Goal: Task Accomplishment & Management: Complete application form

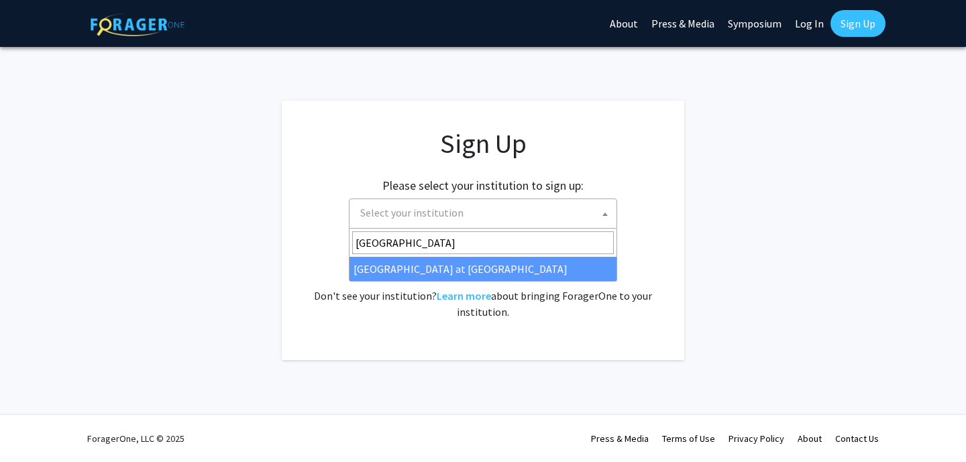
type input "[GEOGRAPHIC_DATA]"
select select "18"
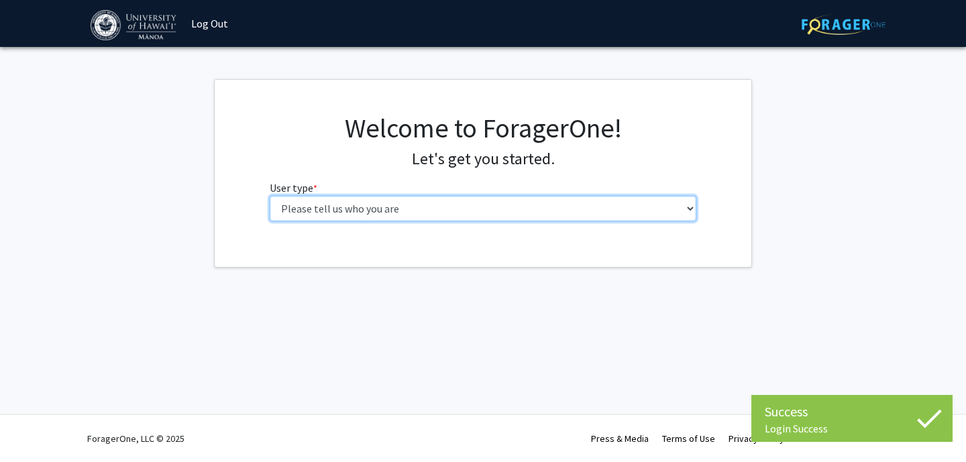
click at [270, 196] on select "Please tell us who you are Undergraduate Student Master's Student Doctoral Cand…" at bounding box center [483, 208] width 427 height 25
select select "1: undergrad"
click option "Undergraduate Student" at bounding box center [0, 0] width 0 height 0
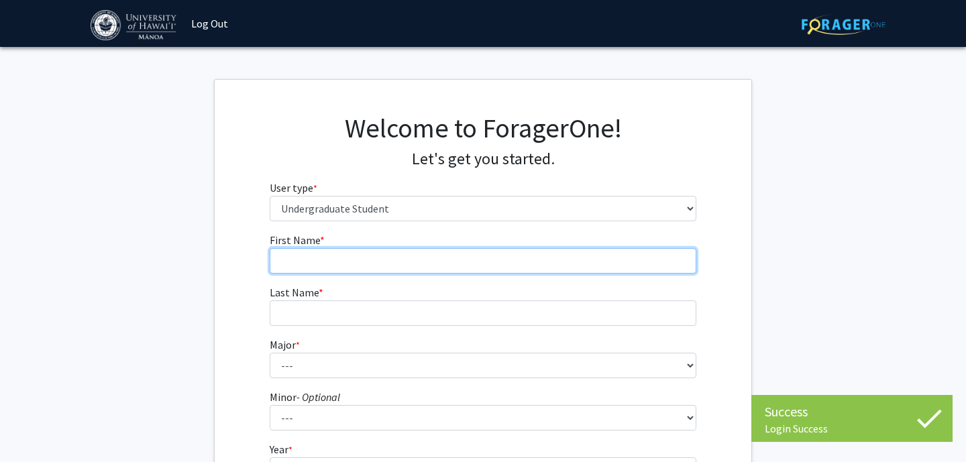
click at [472, 261] on input "First Name * required" at bounding box center [483, 260] width 427 height 25
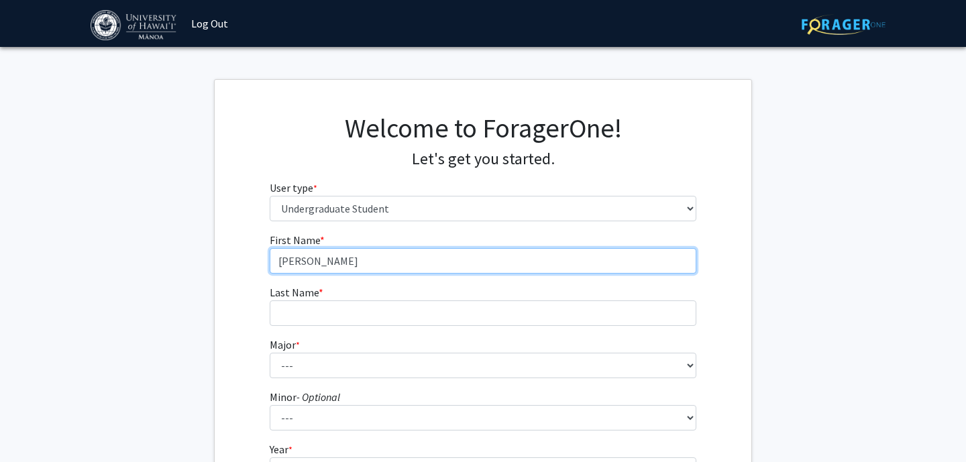
type input "Landon"
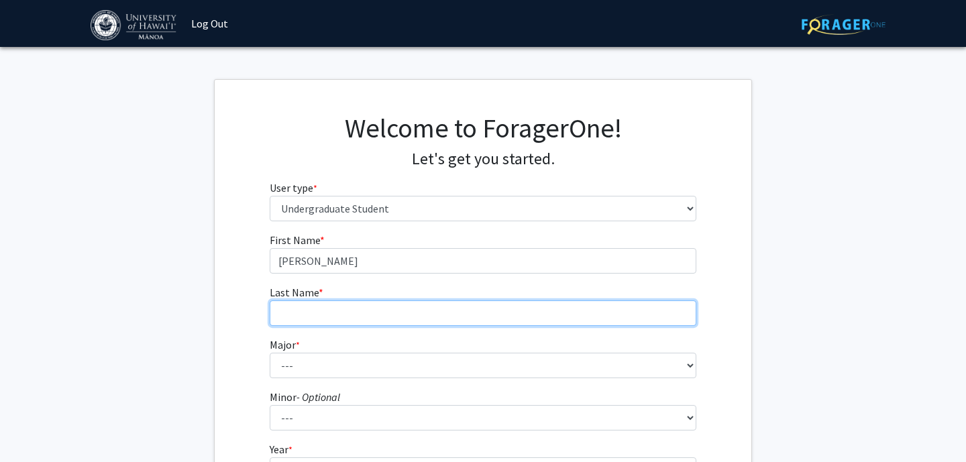
click at [409, 306] on input "Last Name * required" at bounding box center [483, 313] width 427 height 25
type input "Nguyen"
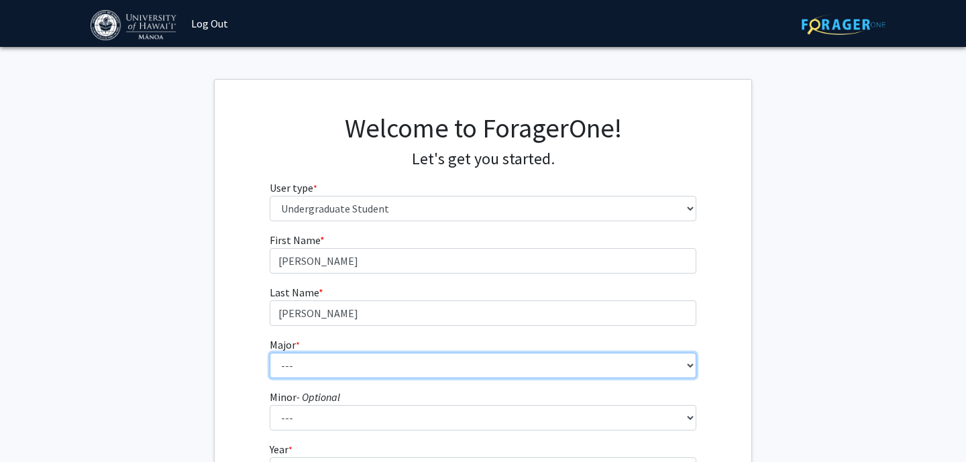
click at [270, 353] on select "--- Accounting American Studies Animal Sciences Anthropology Art Art History As…" at bounding box center [483, 365] width 427 height 25
select select "11: 1393"
click option "Biochemistry" at bounding box center [0, 0] width 0 height 0
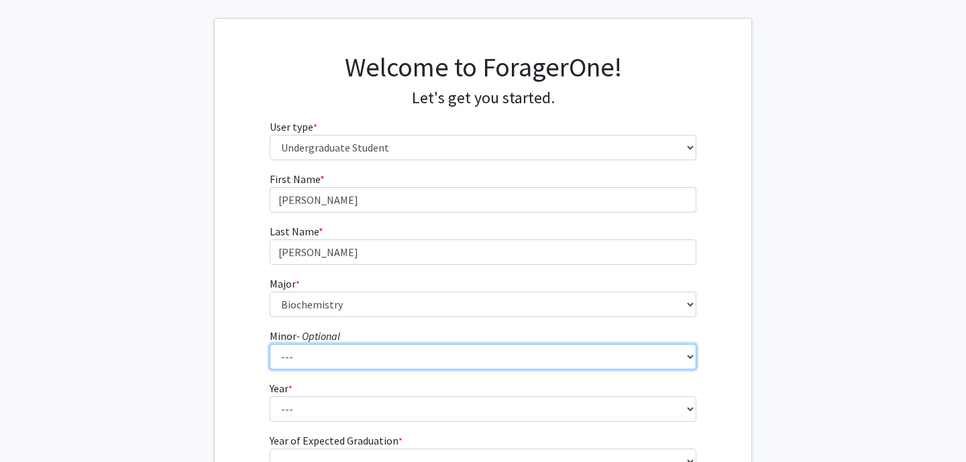
click at [270, 344] on select "--- American Studies Anthropology Art Art History Asian Studies Astronomy Astro…" at bounding box center [483, 356] width 427 height 25
click option "---" at bounding box center [0, 0] width 0 height 0
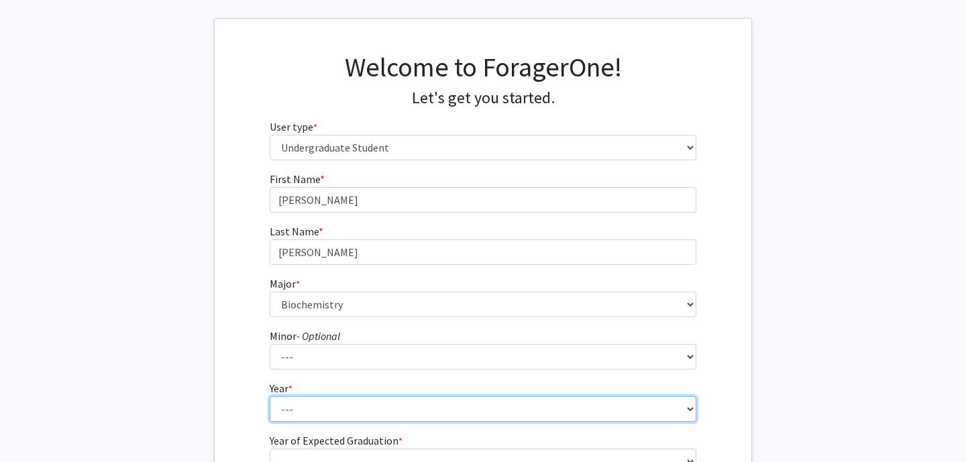
click at [270, 396] on select "--- First-year Sophomore Junior Senior Postbaccalaureate Certificate" at bounding box center [483, 408] width 427 height 25
select select "2: sophomore"
click option "Sophomore" at bounding box center [0, 0] width 0 height 0
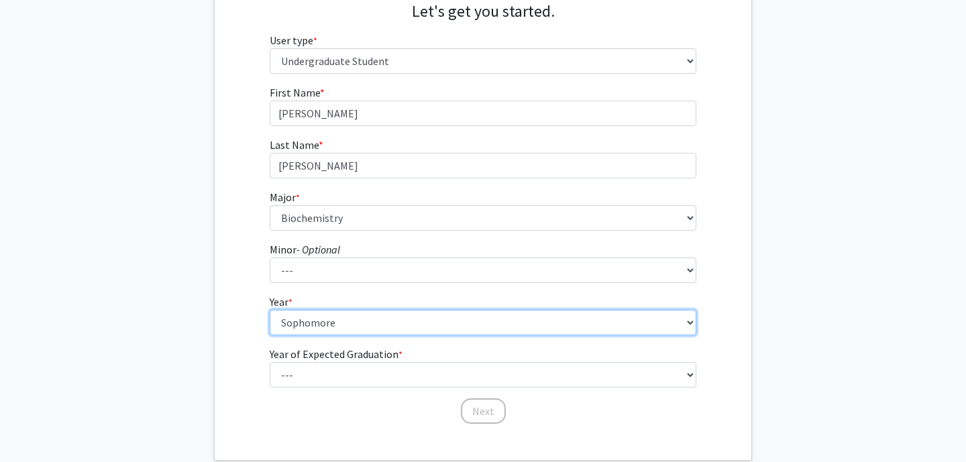
scroll to position [224, 0]
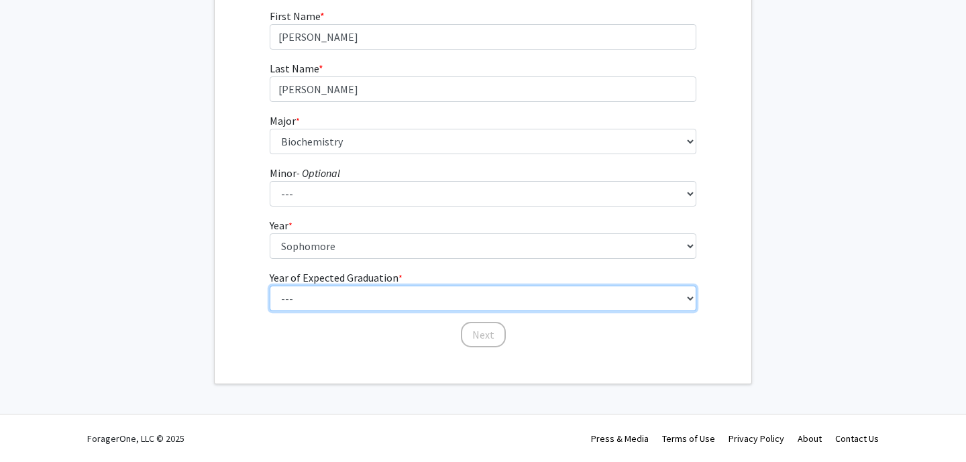
click at [270, 286] on select "--- 2025 2026 2027 2028 2029 2030 2031 2032 2033 2034" at bounding box center [483, 298] width 427 height 25
select select "4: 2028"
click option "2028" at bounding box center [0, 0] width 0 height 0
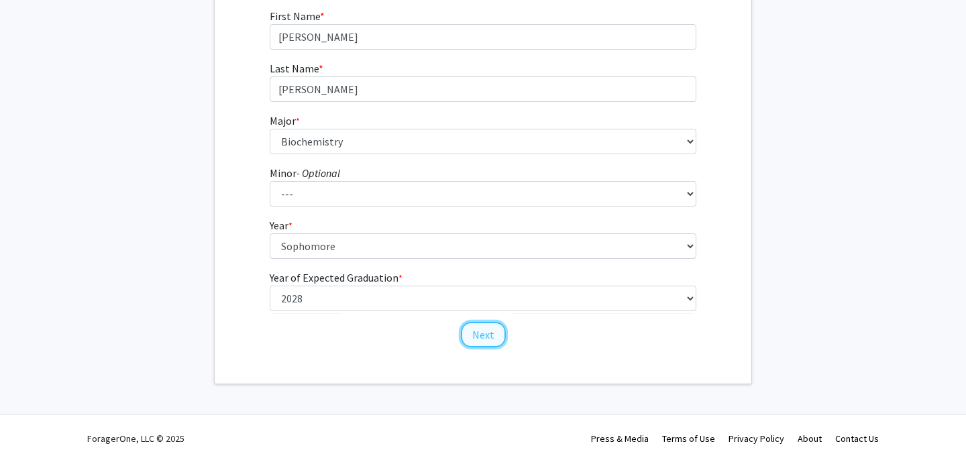
click at [477, 336] on button "Next" at bounding box center [483, 334] width 45 height 25
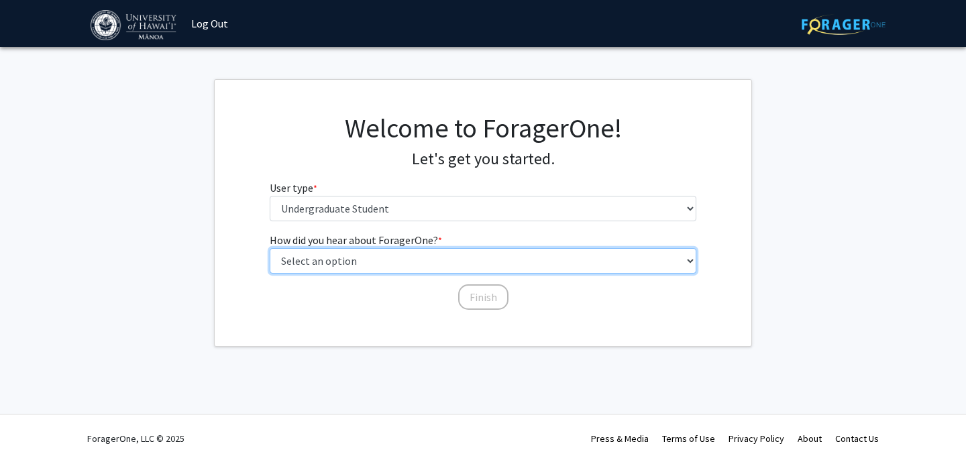
click at [270, 248] on select "Select an option Peer/student recommendation Faculty/staff recommendation Unive…" at bounding box center [483, 260] width 427 height 25
select select "1: peer_recommendation"
click option "Peer/student recommendation" at bounding box center [0, 0] width 0 height 0
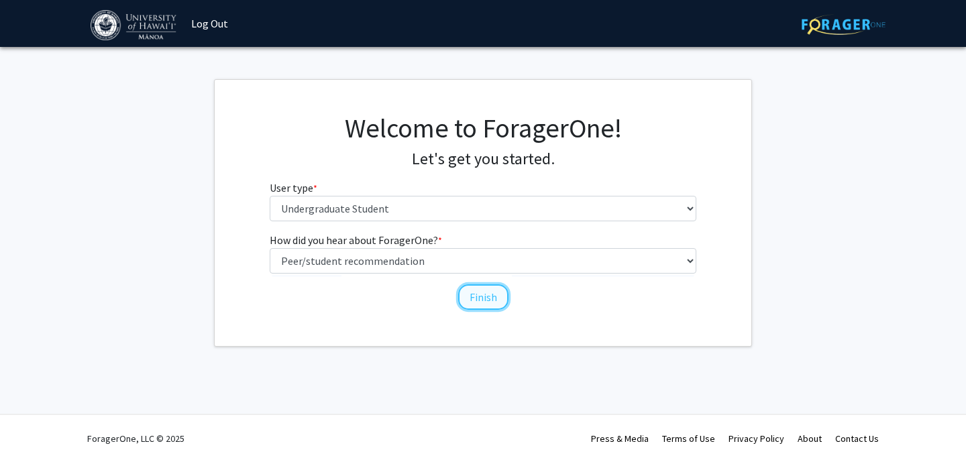
click at [504, 292] on button "Finish" at bounding box center [483, 296] width 50 height 25
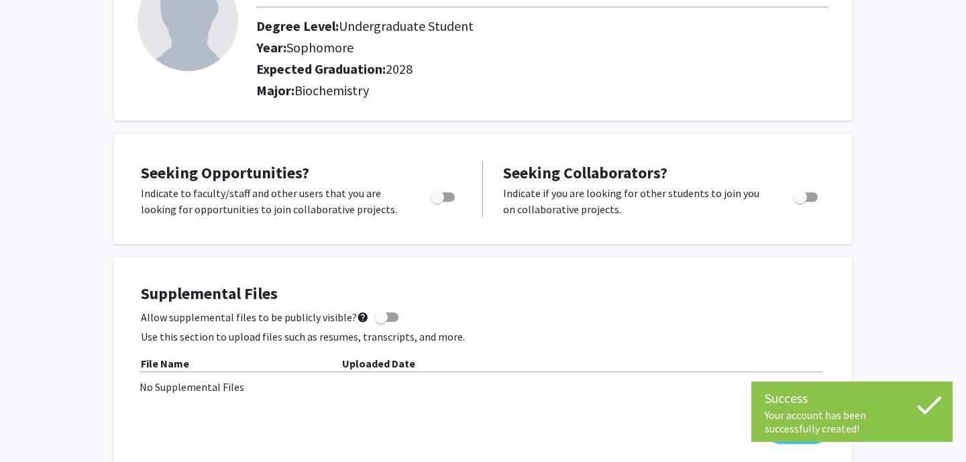
scroll to position [119, 0]
click at [452, 199] on span "Toggle" at bounding box center [443, 196] width 24 height 9
click at [437, 201] on input "Are you actively seeking opportunities?" at bounding box center [437, 201] width 1 height 1
checkbox input "true"
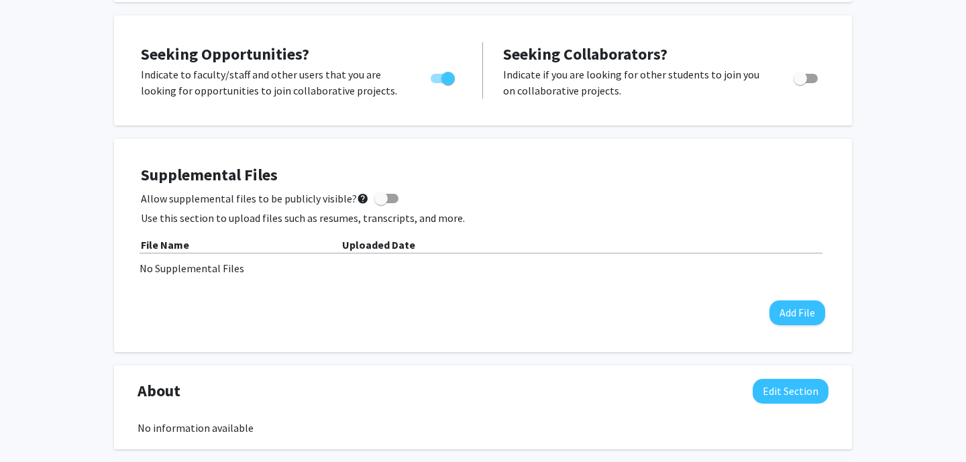
scroll to position [0, 0]
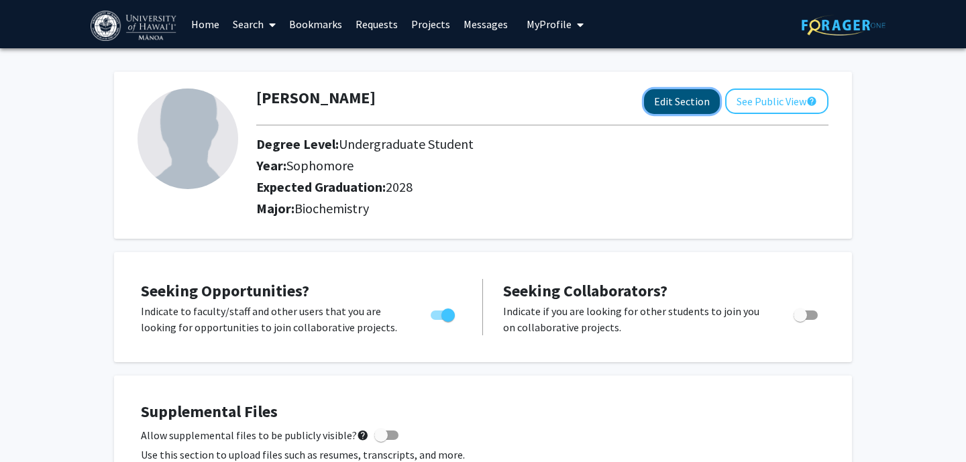
click at [710, 104] on button "Edit Section" at bounding box center [682, 101] width 76 height 25
select select "sophomore"
select select "2028"
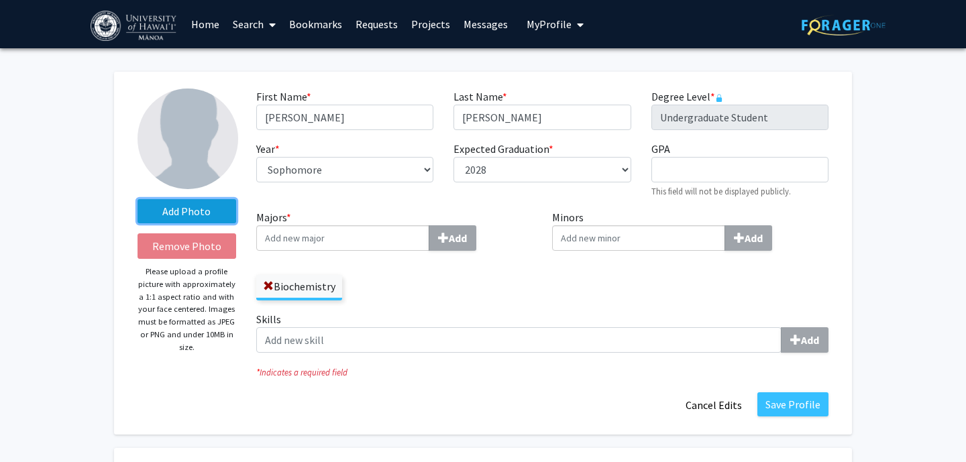
click at [178, 213] on label "Add Photo" at bounding box center [187, 211] width 99 height 24
click at [0, 0] on input "Add Photo" at bounding box center [0, 0] width 0 height 0
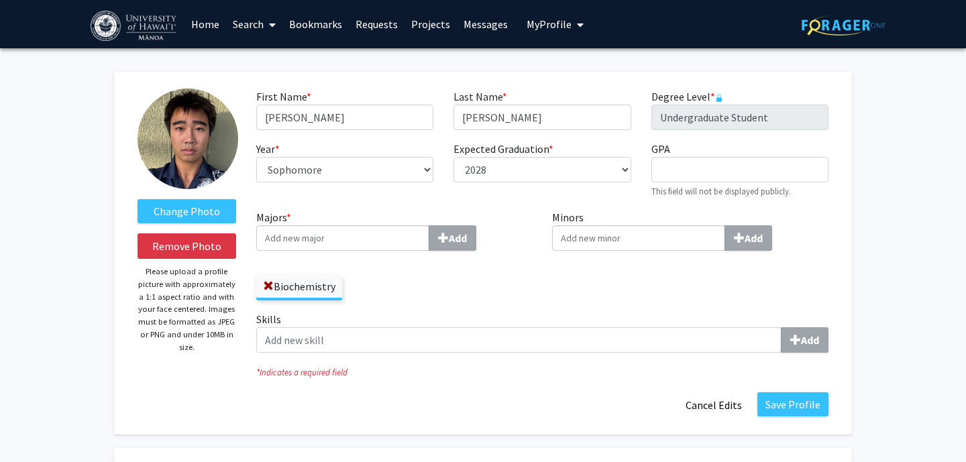
click at [321, 244] on input "Majors * Add" at bounding box center [342, 237] width 173 height 25
click at [760, 174] on input "GPA required" at bounding box center [739, 169] width 177 height 25
type input "4"
click at [680, 279] on div "Minors Add" at bounding box center [690, 260] width 297 height 102
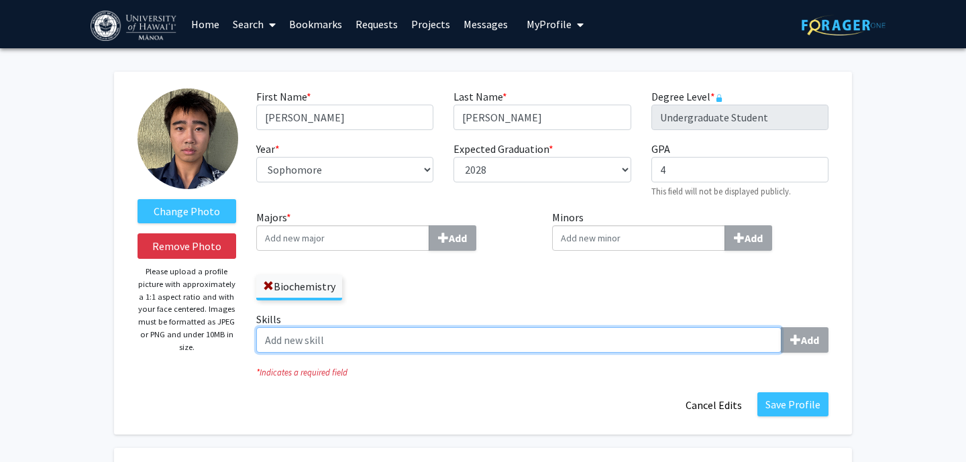
click at [637, 349] on input "Skills Add" at bounding box center [518, 339] width 525 height 25
click at [495, 343] on input "Skills Add" at bounding box center [518, 339] width 525 height 25
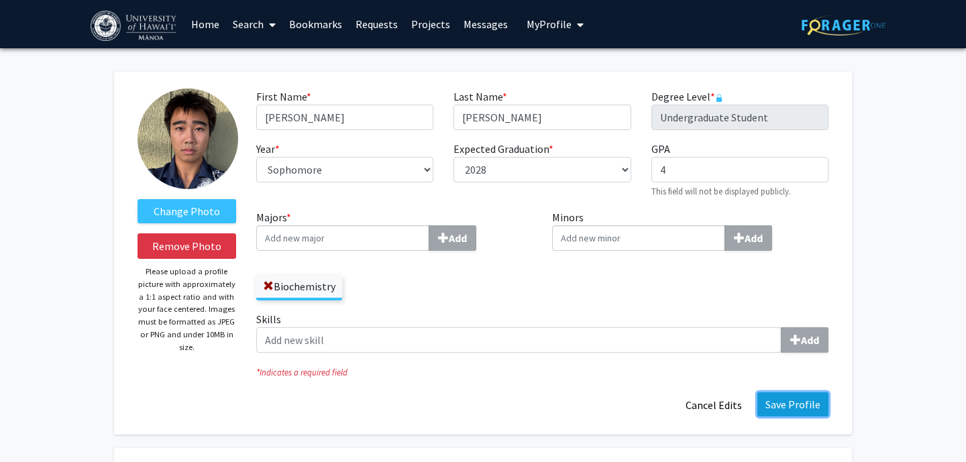
click at [798, 411] on button "Save Profile" at bounding box center [792, 404] width 71 height 24
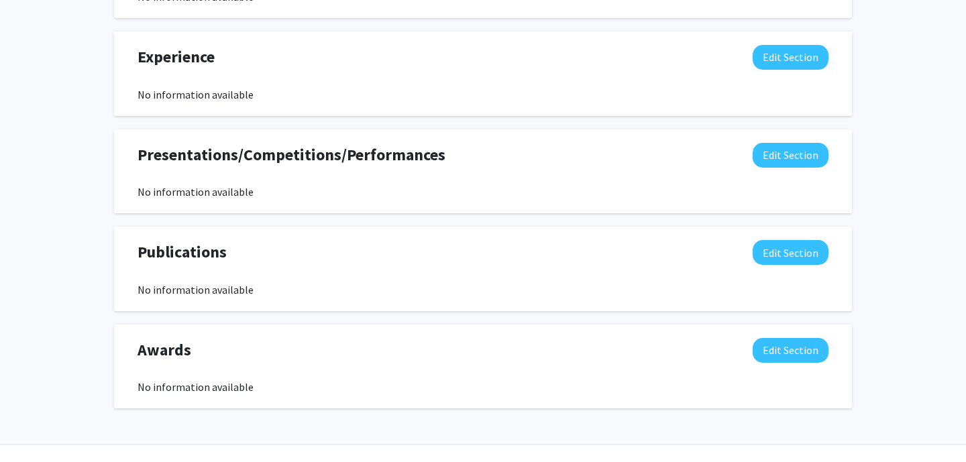
scroll to position [818, 0]
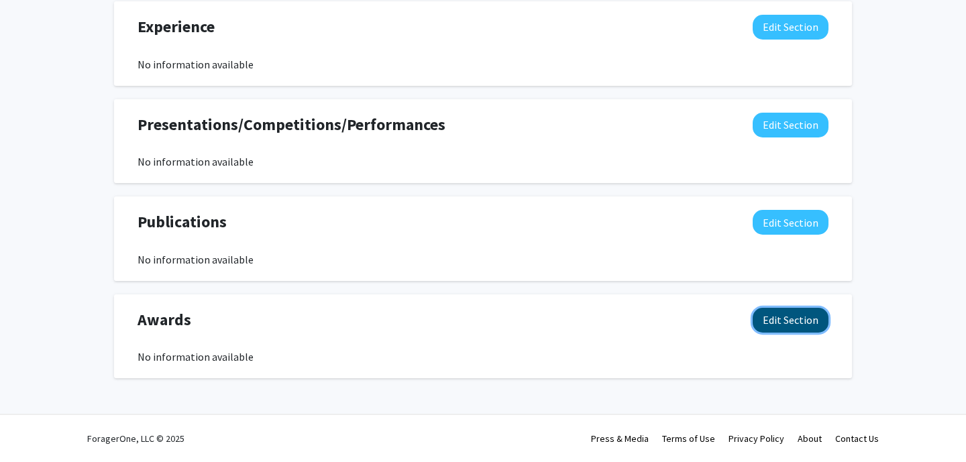
click at [773, 316] on button "Edit Section" at bounding box center [791, 320] width 76 height 25
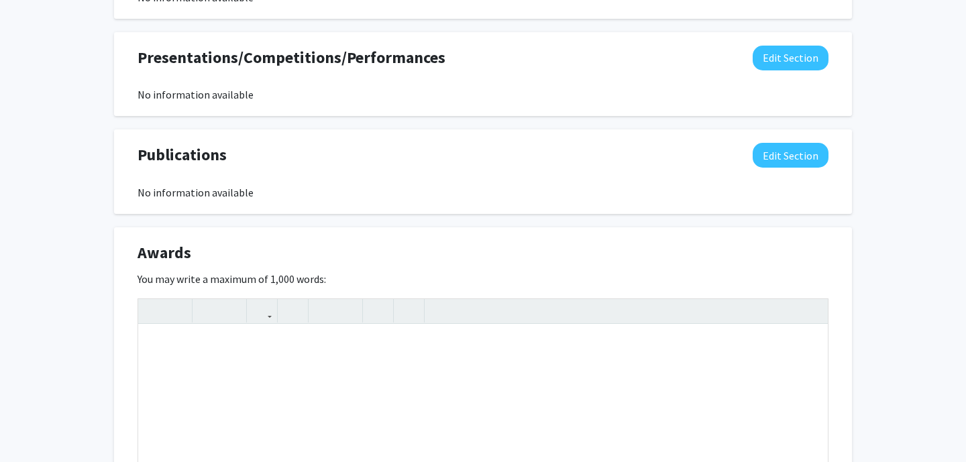
scroll to position [957, 0]
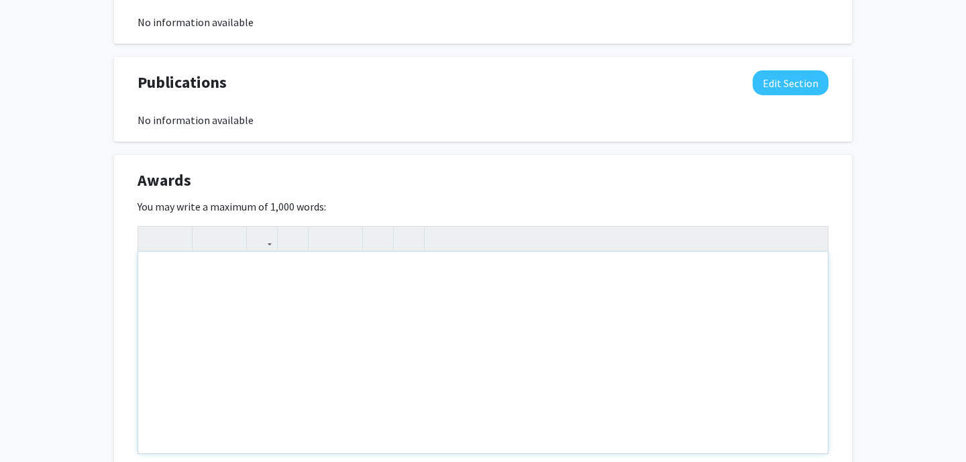
click at [423, 287] on div "Note to users with screen readers: Please deactivate our accessibility plugin f…" at bounding box center [483, 352] width 690 height 201
drag, startPoint x: 387, startPoint y: 276, endPoint x: 299, endPoint y: 277, distance: 88.6
click at [299, 277] on div "ACS 2025 Outstanding Freshman in Chemistry" at bounding box center [483, 352] width 690 height 201
type textarea "ACS 2025 Outstanding Freshman Chemistry Student"
click at [333, 322] on div "ACS 2025 Outstanding Freshman Chemistry Student" at bounding box center [483, 352] width 690 height 201
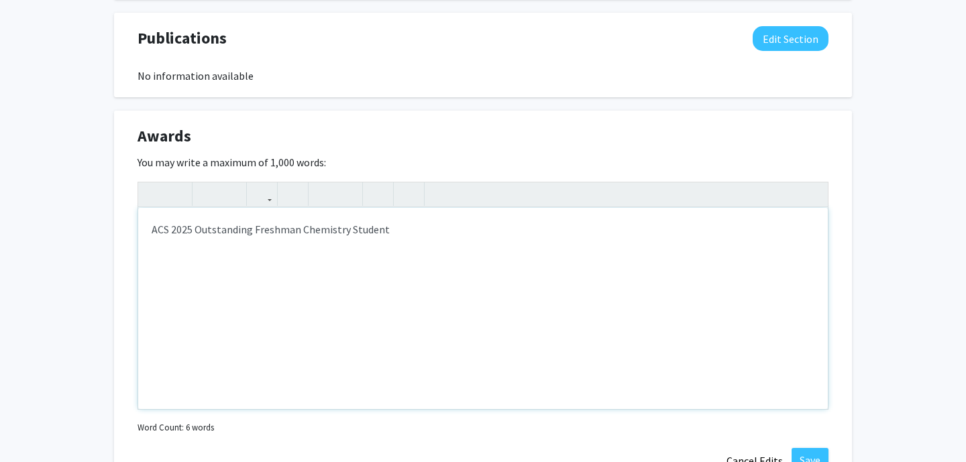
scroll to position [1111, 0]
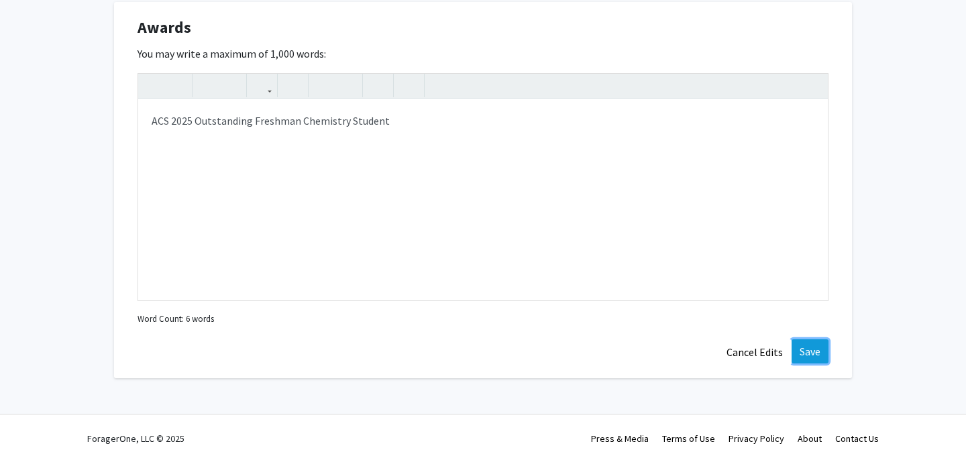
click at [811, 349] on button "Save" at bounding box center [810, 351] width 37 height 24
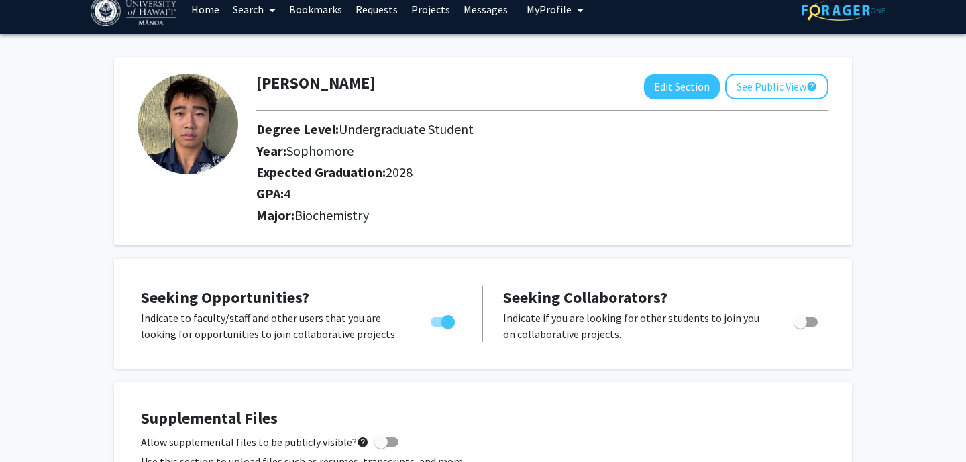
scroll to position [0, 0]
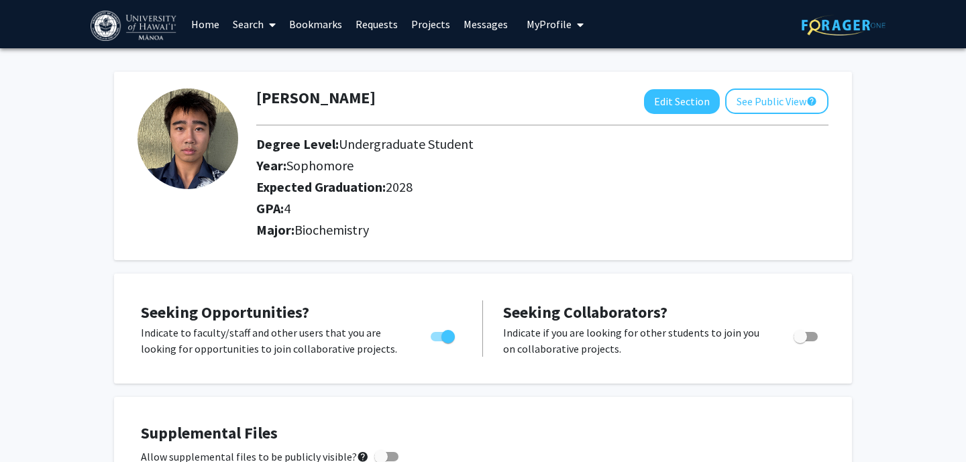
click at [186, 30] on link "Home" at bounding box center [205, 24] width 42 height 47
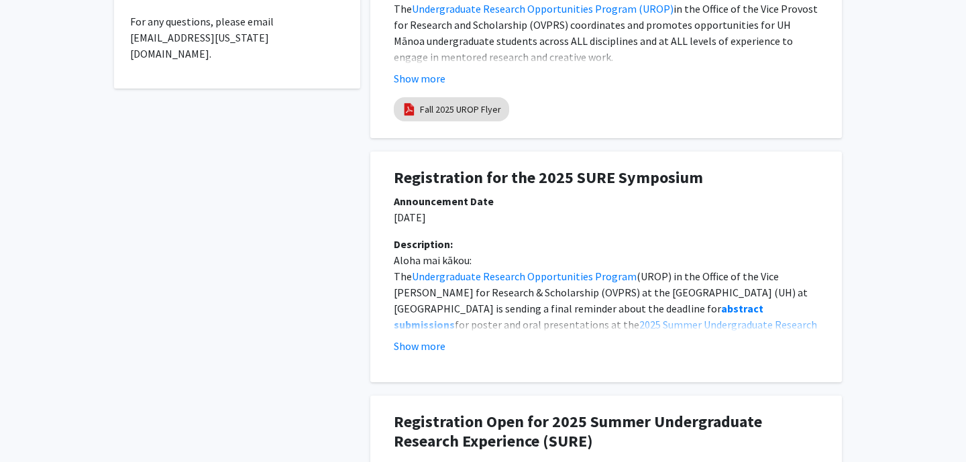
scroll to position [584, 0]
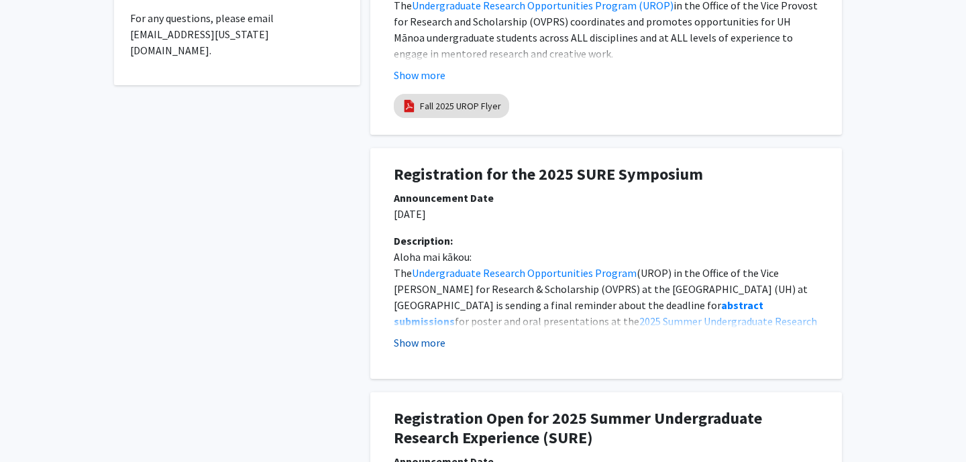
click at [433, 345] on button "Show more" at bounding box center [420, 343] width 52 height 16
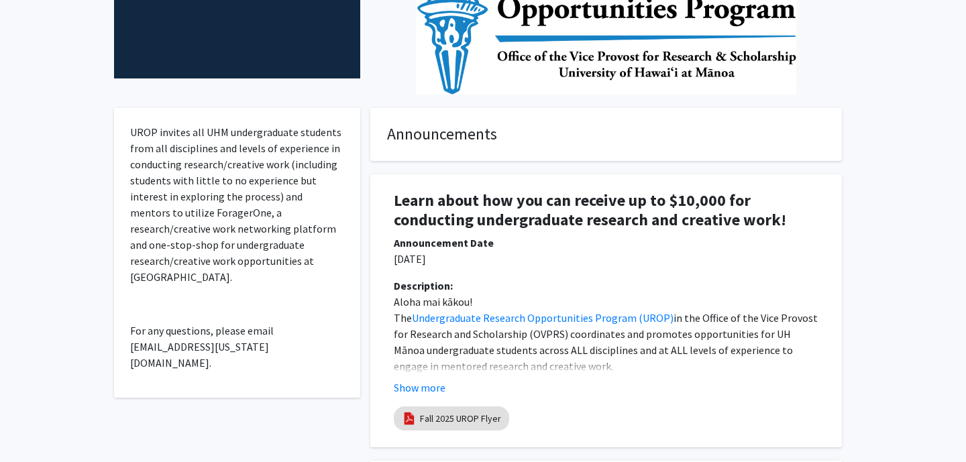
scroll to position [0, 0]
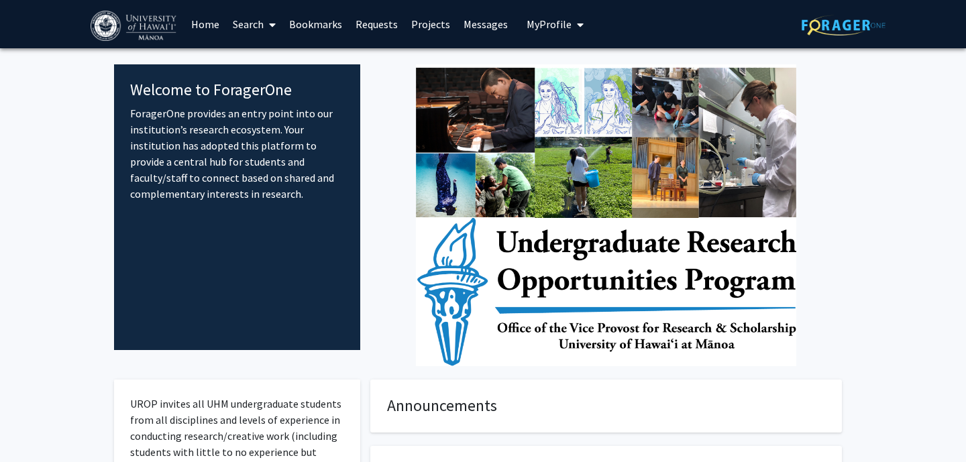
click at [253, 29] on link "Search" at bounding box center [254, 24] width 56 height 47
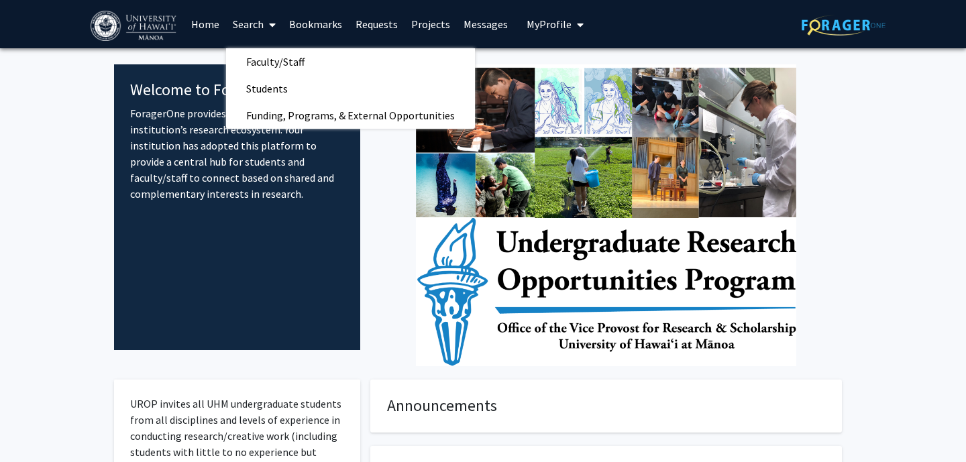
click at [387, 270] on div at bounding box center [606, 215] width 472 height 302
